Goal: Task Accomplishment & Management: Manage account settings

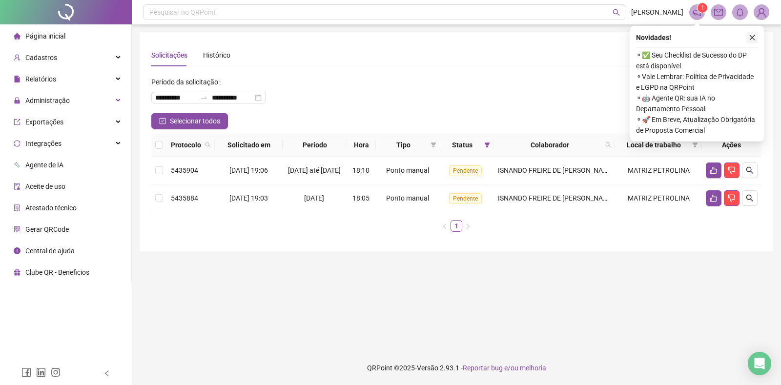
click at [754, 36] on icon "close" at bounding box center [752, 37] width 5 height 5
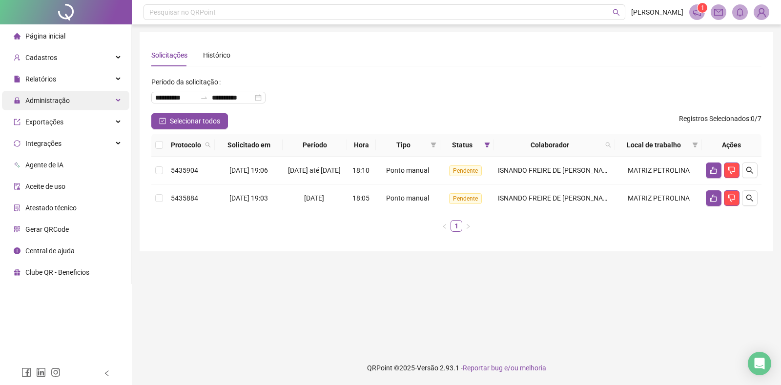
click at [74, 98] on div "Administração" at bounding box center [65, 101] width 127 height 20
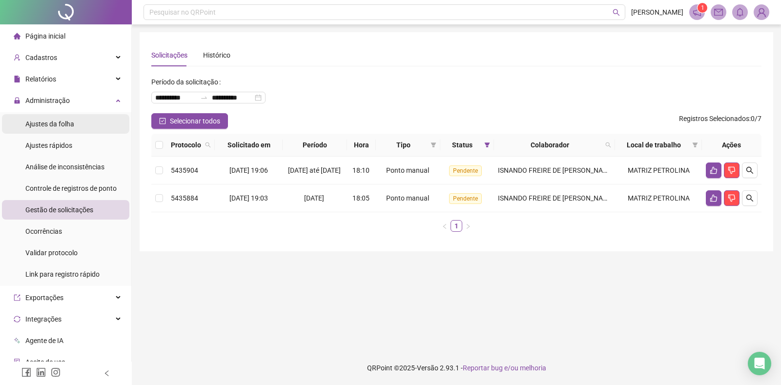
click at [74, 127] on li "Ajustes da folha" at bounding box center [65, 124] width 127 height 20
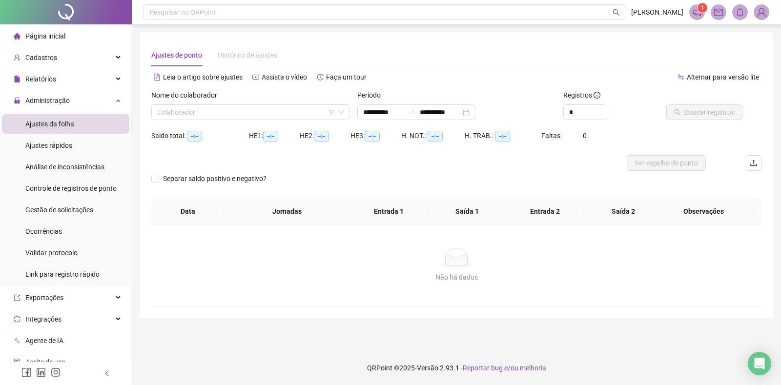
click at [75, 126] on li "Ajustes da folha" at bounding box center [65, 124] width 127 height 20
type input "**********"
click at [169, 117] on input "search" at bounding box center [246, 112] width 178 height 15
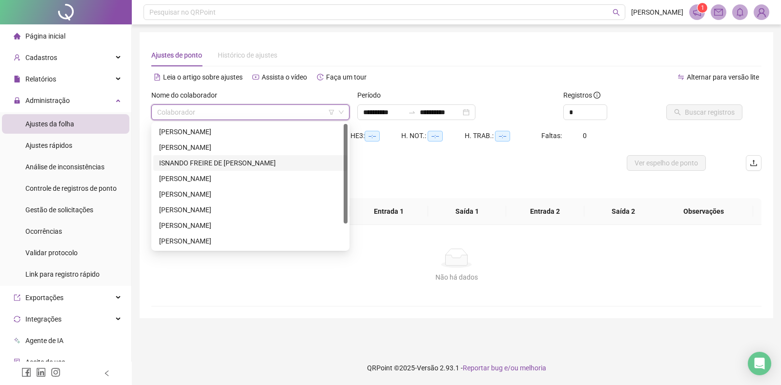
click at [195, 165] on div "ISNANDO FREIRE DE [PERSON_NAME]" at bounding box center [250, 163] width 183 height 11
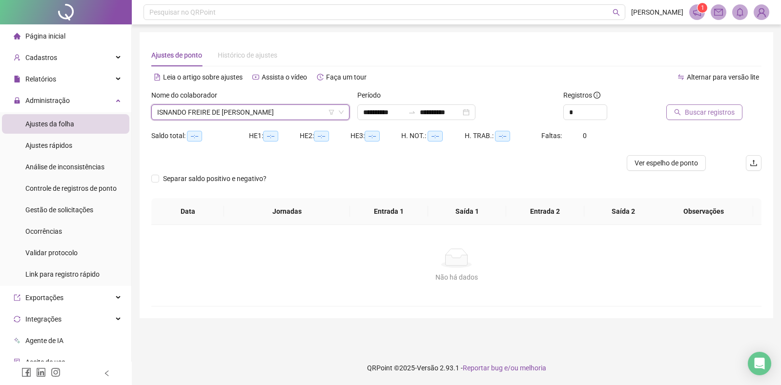
click at [702, 113] on span "Buscar registros" at bounding box center [710, 112] width 50 height 11
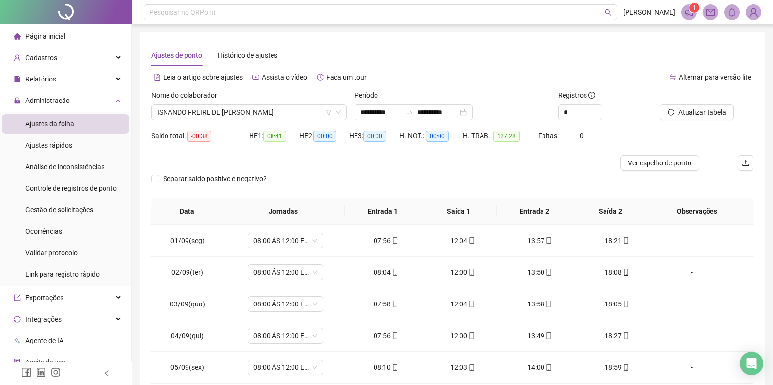
drag, startPoint x: 581, startPoint y: 182, endPoint x: 568, endPoint y: 182, distance: 13.2
click at [581, 182] on div "Separar saldo positivo e negativo?" at bounding box center [452, 184] width 602 height 27
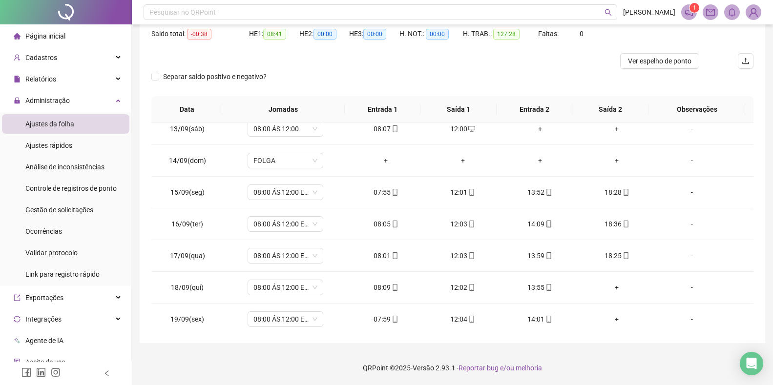
scroll to position [394, 0]
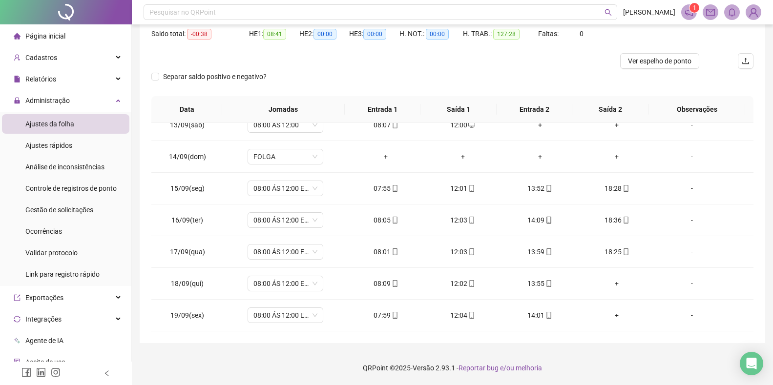
click at [89, 36] on li "Página inicial" at bounding box center [65, 36] width 127 height 20
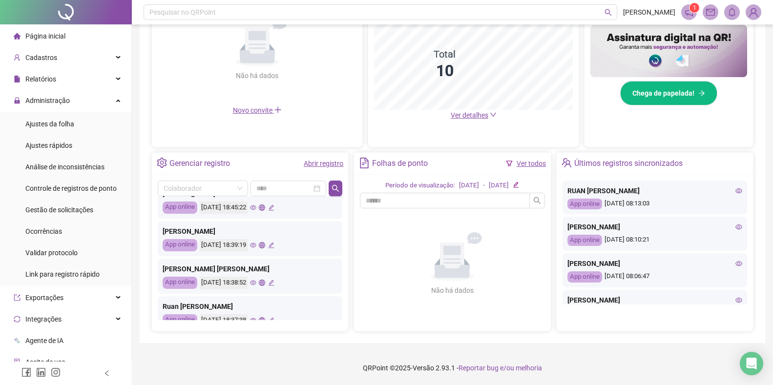
scroll to position [459, 0]
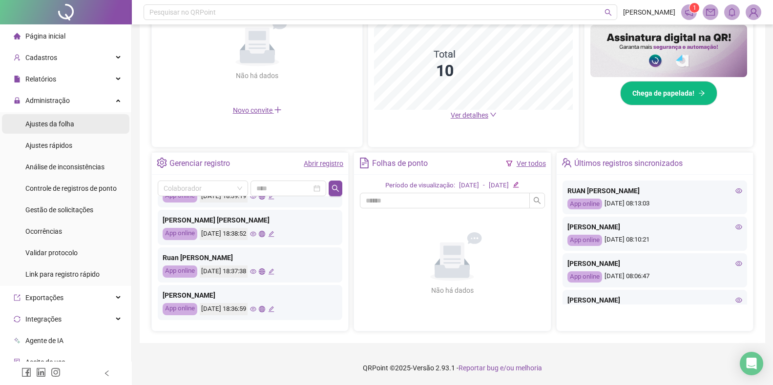
click at [70, 126] on span "Ajustes da folha" at bounding box center [49, 124] width 49 height 8
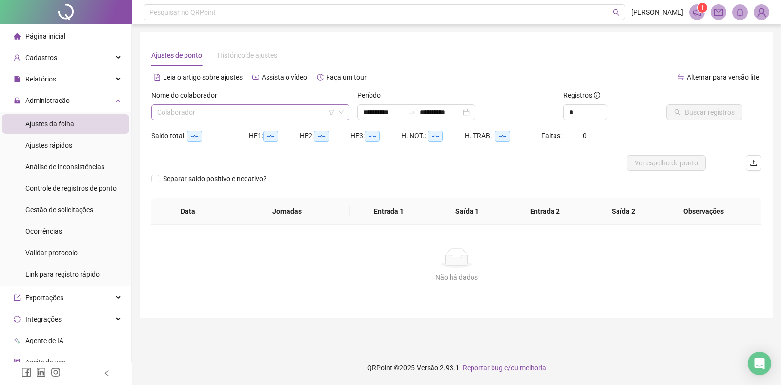
type input "**********"
click at [198, 111] on input "search" at bounding box center [246, 112] width 178 height 15
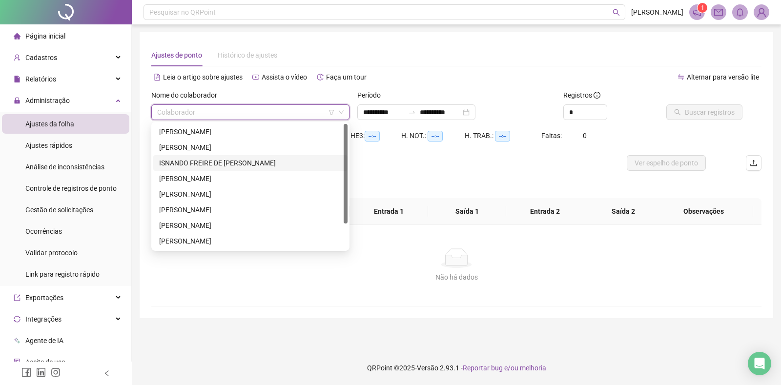
click at [201, 161] on div "ISNANDO FREIRE DE [PERSON_NAME]" at bounding box center [250, 163] width 183 height 11
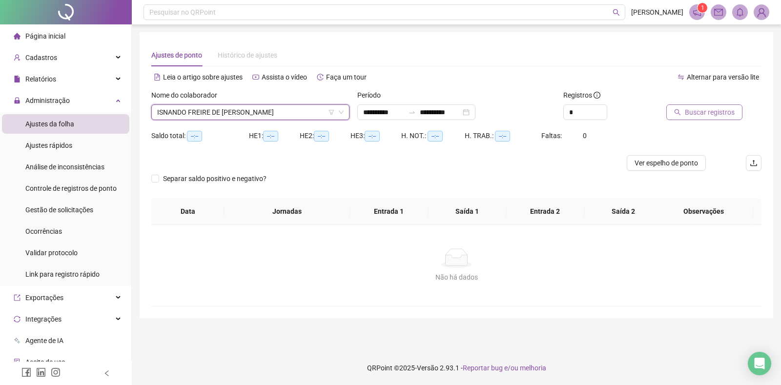
click at [692, 112] on span "Buscar registros" at bounding box center [710, 112] width 50 height 11
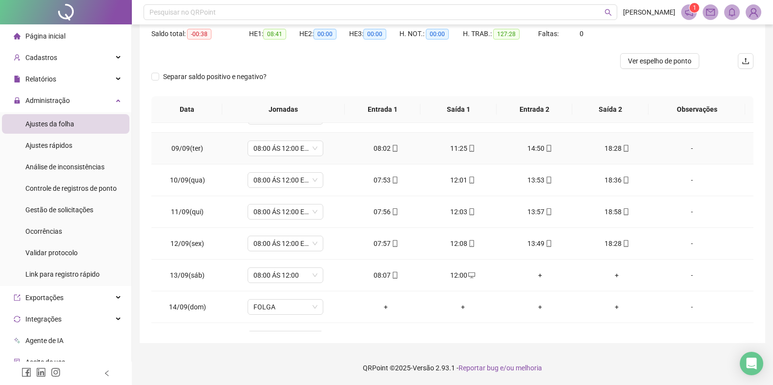
scroll to position [394, 0]
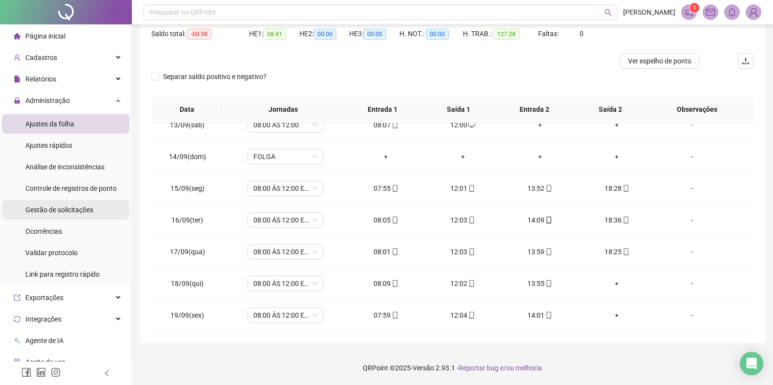
click at [67, 217] on div "Gestão de solicitações" at bounding box center [59, 210] width 68 height 20
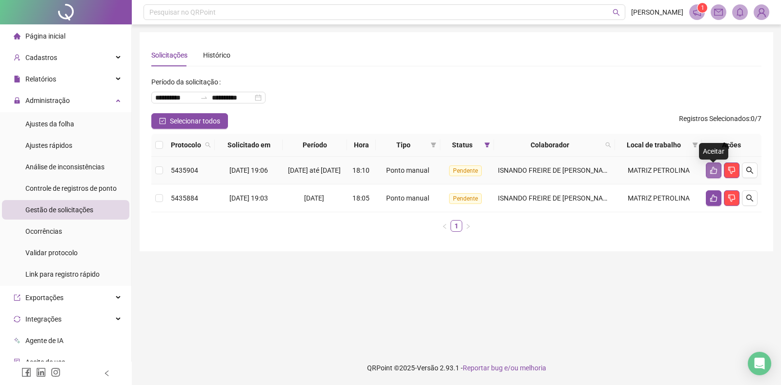
click at [713, 174] on icon "like" at bounding box center [714, 170] width 8 height 8
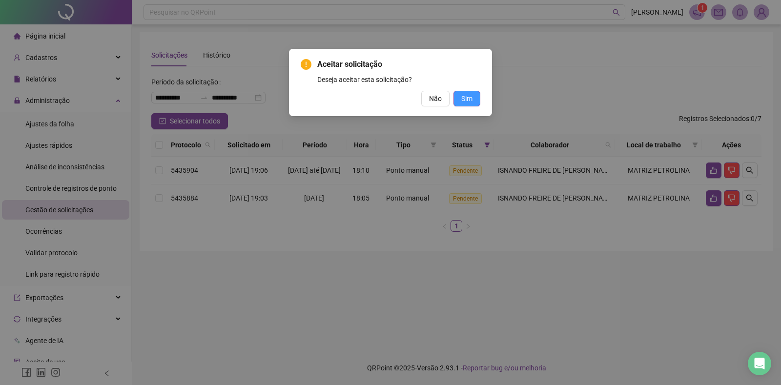
click at [472, 102] on span "Sim" at bounding box center [466, 98] width 11 height 11
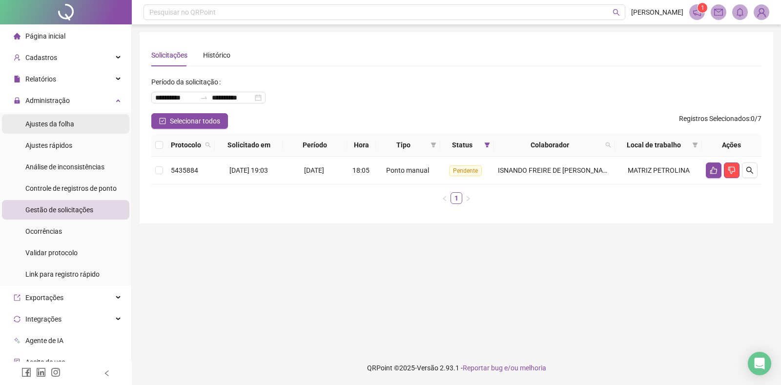
click at [78, 128] on li "Ajustes da folha" at bounding box center [65, 124] width 127 height 20
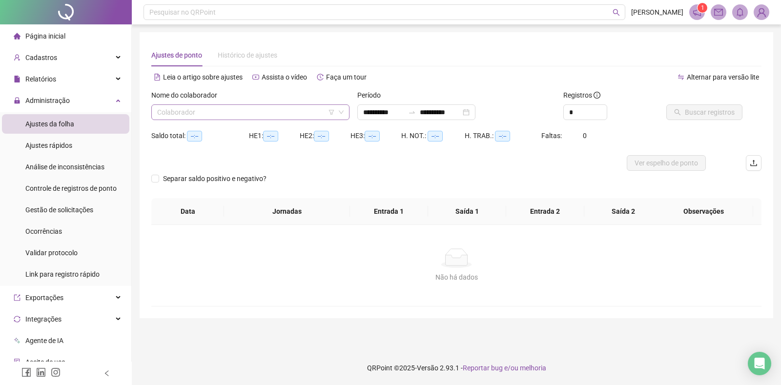
type input "**********"
click at [213, 113] on input "search" at bounding box center [246, 112] width 178 height 15
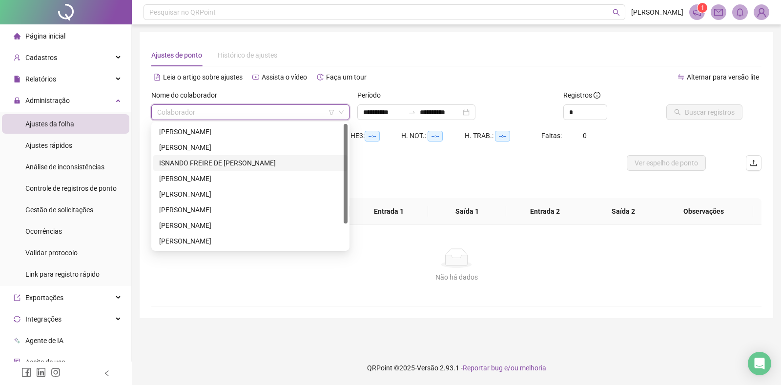
click at [188, 163] on div "ISNANDO FREIRE DE [PERSON_NAME]" at bounding box center [250, 163] width 183 height 11
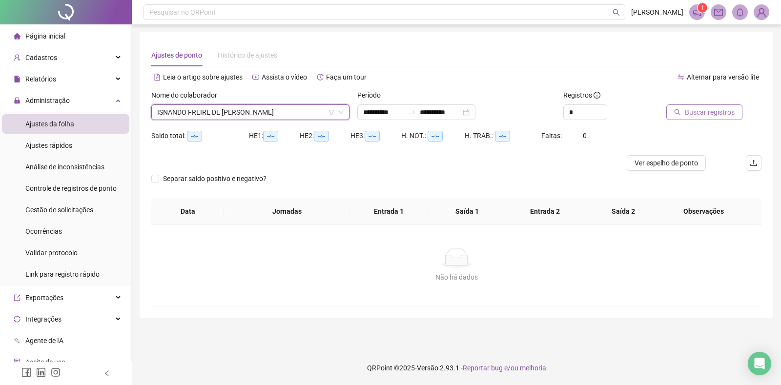
click at [699, 118] on button "Buscar registros" at bounding box center [704, 112] width 76 height 16
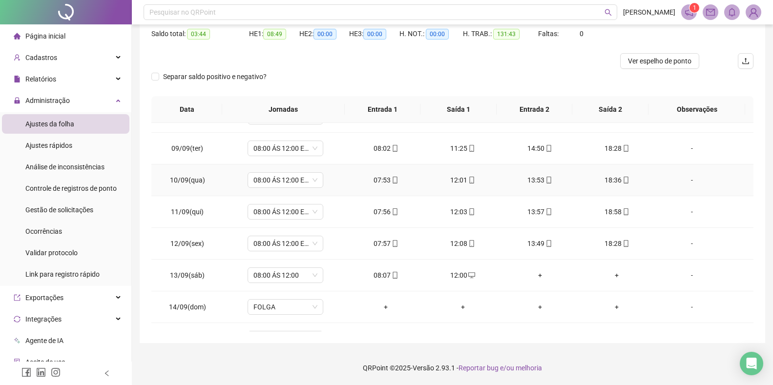
scroll to position [394, 0]
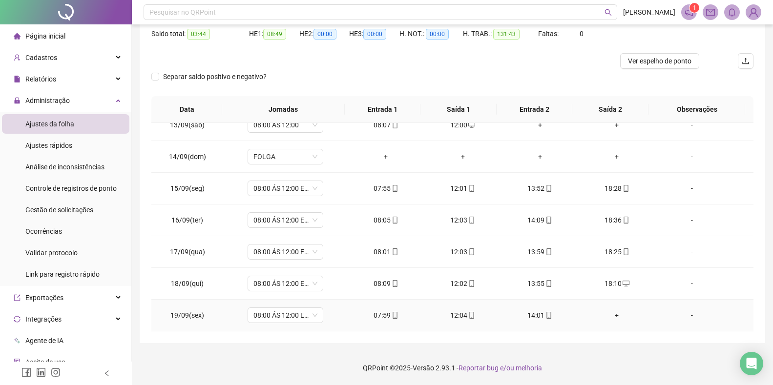
click at [609, 311] on div "+" at bounding box center [616, 315] width 61 height 11
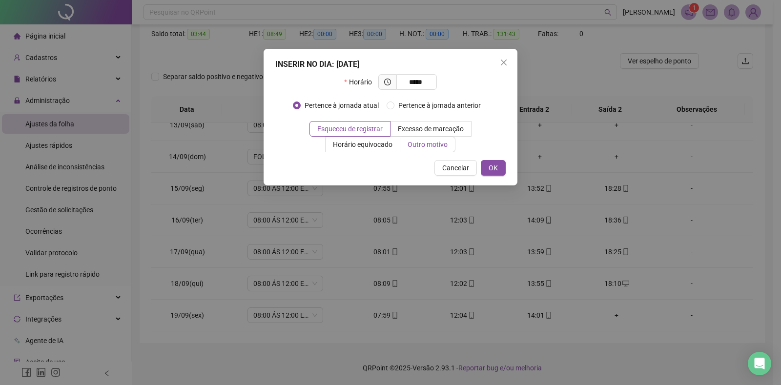
type input "*****"
click at [427, 144] on span "Outro motivo" at bounding box center [427, 145] width 40 height 8
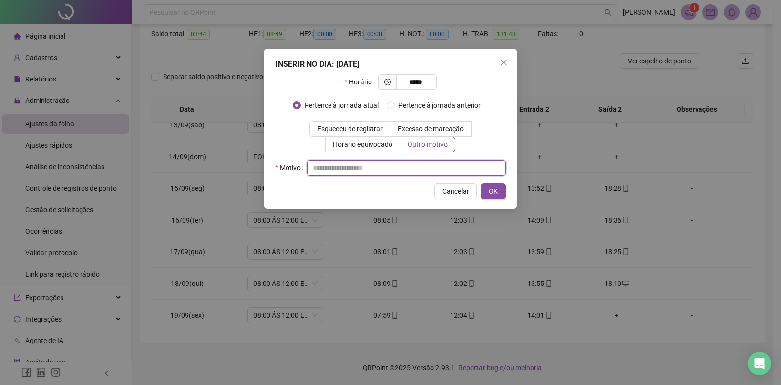
click at [334, 168] on input "text" at bounding box center [406, 168] width 199 height 16
type input "*"
type input "**********"
click at [423, 80] on input "*****" at bounding box center [415, 82] width 27 height 11
type input "*****"
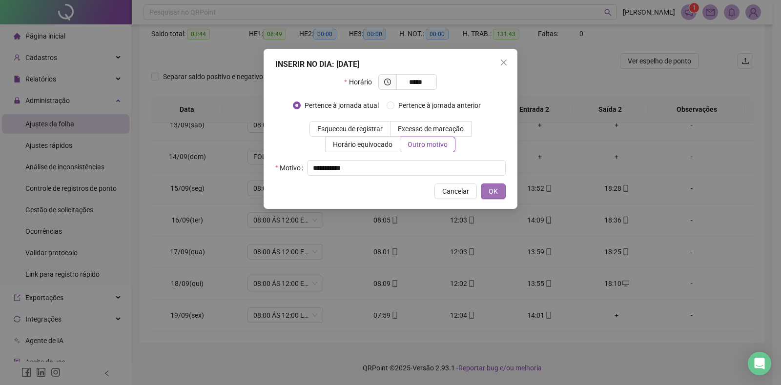
click at [494, 188] on span "OK" at bounding box center [492, 191] width 9 height 11
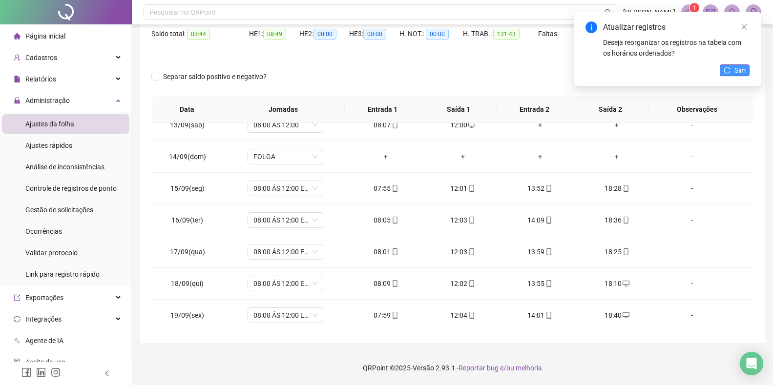
click at [732, 71] on button "Sim" at bounding box center [734, 70] width 30 height 12
